Goal: Task Accomplishment & Management: Use online tool/utility

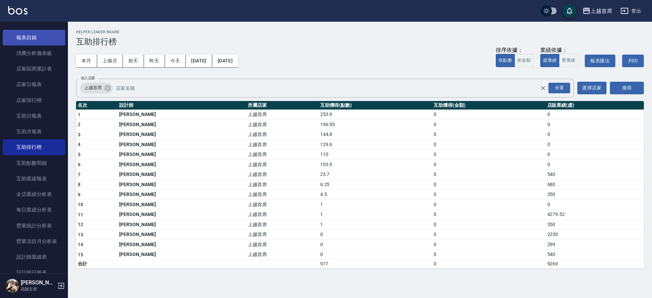
scroll to position [42, 0]
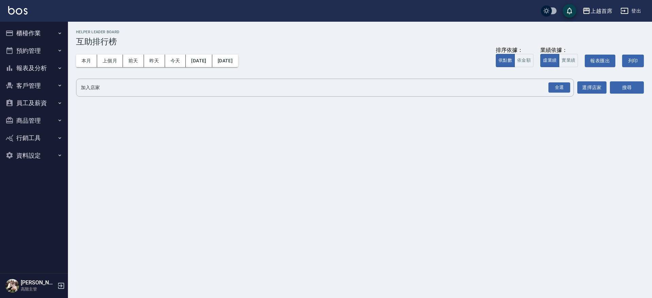
click at [51, 32] on button "櫃檯作業" at bounding box center [34, 33] width 62 height 18
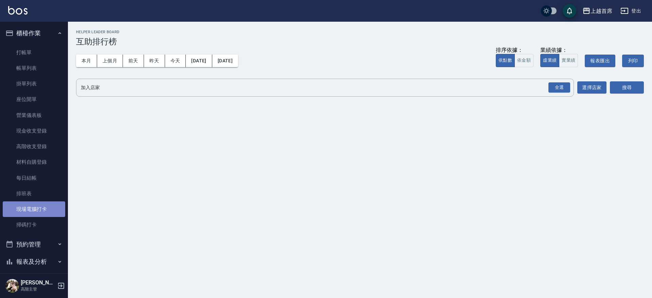
click at [40, 205] on link "現場電腦打卡" at bounding box center [34, 210] width 62 height 16
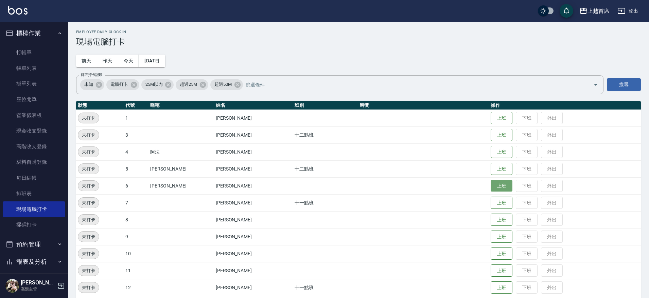
click at [496, 187] on button "上班" at bounding box center [501, 186] width 22 height 12
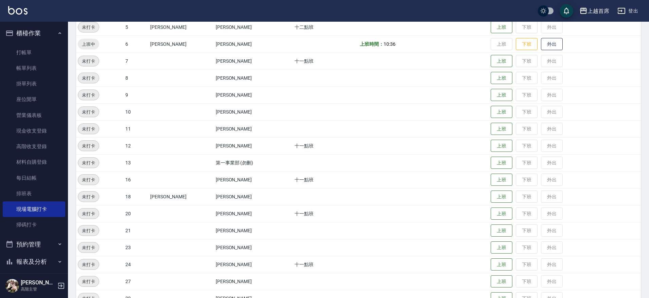
scroll to position [210, 0]
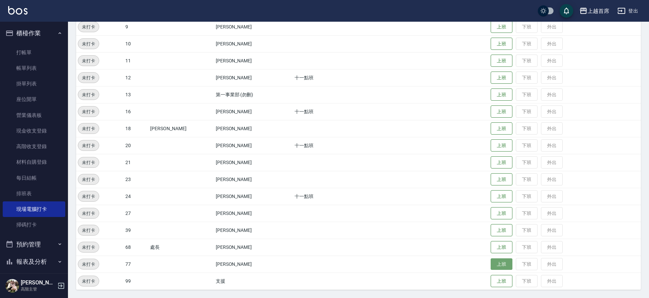
click at [497, 260] on button "上班" at bounding box center [501, 265] width 22 height 12
drag, startPoint x: 493, startPoint y: 214, endPoint x: 487, endPoint y: 214, distance: 6.1
click at [490, 214] on button "上班" at bounding box center [501, 214] width 22 height 12
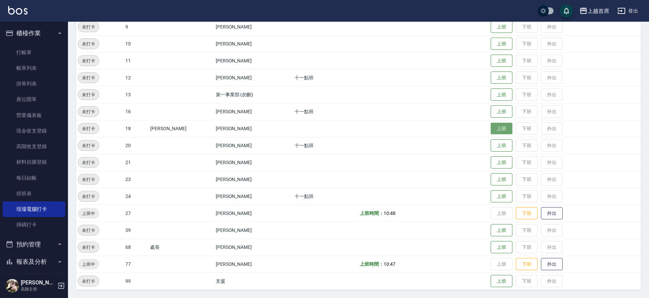
click at [493, 129] on button "上班" at bounding box center [501, 129] width 22 height 12
click at [495, 229] on button "上班" at bounding box center [501, 231] width 22 height 12
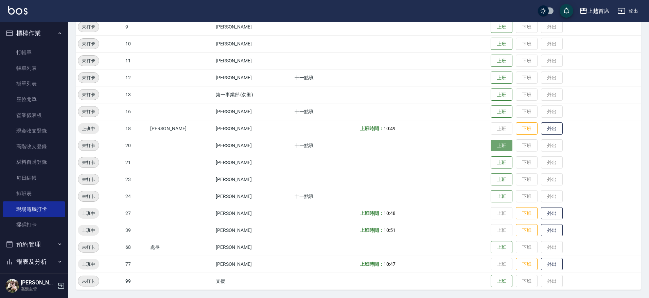
click at [493, 149] on button "上班" at bounding box center [501, 146] width 22 height 12
click at [495, 109] on button "上班" at bounding box center [501, 112] width 22 height 12
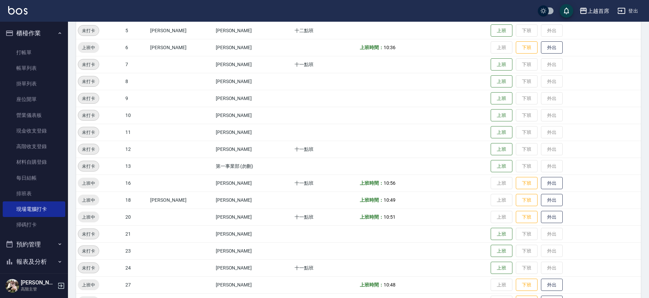
scroll to position [125, 0]
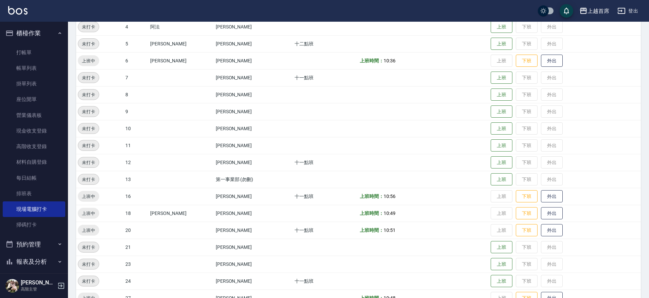
drag, startPoint x: 483, startPoint y: 262, endPoint x: 488, endPoint y: 264, distance: 6.1
click at [483, 262] on td at bounding box center [423, 264] width 131 height 17
click at [490, 264] on button "上班" at bounding box center [501, 265] width 22 height 12
click at [490, 166] on button "上班" at bounding box center [501, 163] width 22 height 12
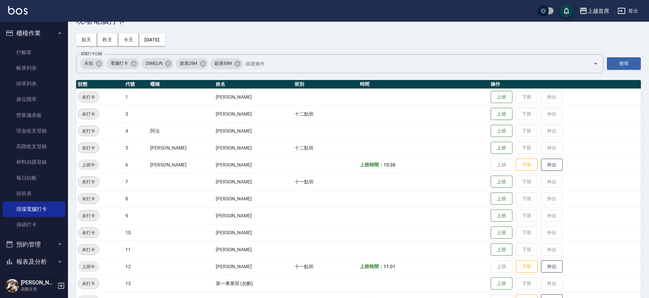
scroll to position [0, 0]
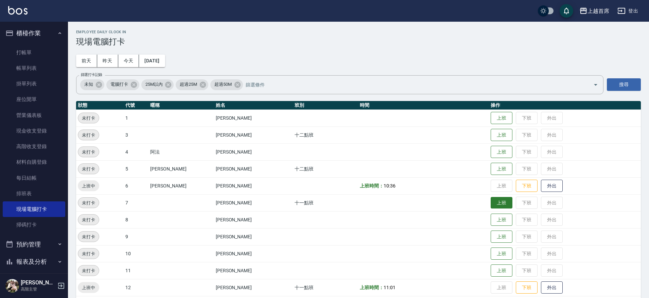
click at [501, 205] on button "上班" at bounding box center [501, 203] width 22 height 12
click at [501, 168] on button "上班" at bounding box center [501, 169] width 22 height 12
